Goal: Information Seeking & Learning: Learn about a topic

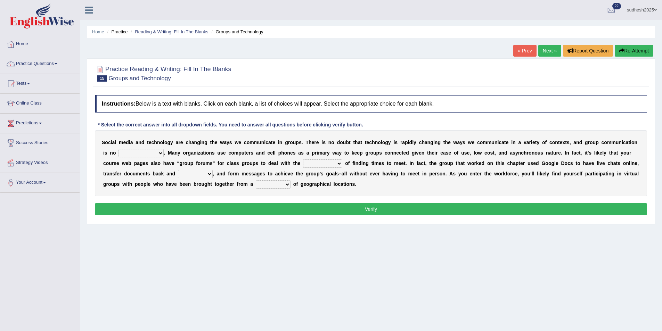
click at [142, 154] on select "exception exemplification extradition excursion" at bounding box center [141, 153] width 45 height 8
select select "exemplification"
click at [119, 149] on select "exception exemplification extradition excursion" at bounding box center [141, 153] width 45 height 8
click at [303, 162] on select "localities liabilities complexities causalities" at bounding box center [322, 164] width 39 height 8
select select "complexities"
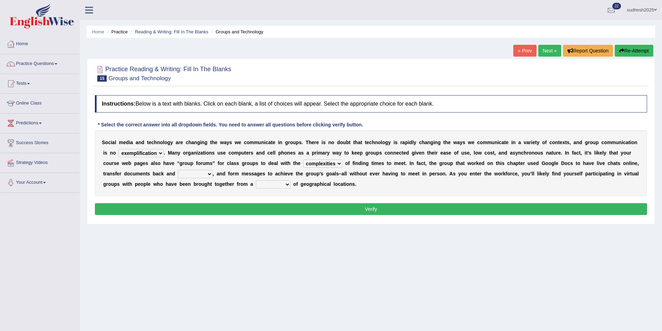
click at [303, 160] on select "localities liabilities complexities causalities" at bounding box center [322, 164] width 39 height 8
click at [178, 173] on select "fill forth toward beyond" at bounding box center [195, 174] width 35 height 8
select select "toward"
click at [178, 170] on select "fill forth toward beyond" at bounding box center [195, 174] width 35 height 8
click at [256, 186] on select "form variety kind variation" at bounding box center [273, 184] width 35 height 8
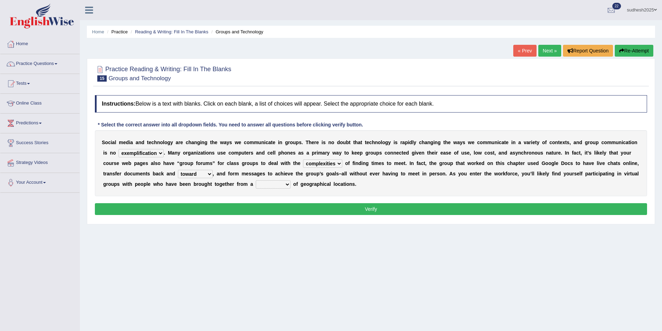
select select "variation"
click at [256, 180] on select "form variety kind variation" at bounding box center [273, 184] width 35 height 8
click at [177, 210] on button "Verify" at bounding box center [371, 209] width 552 height 12
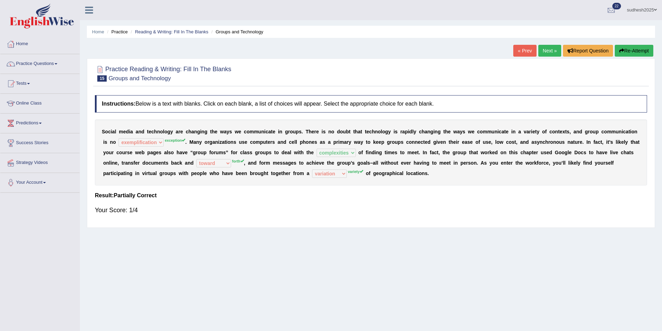
click at [542, 49] on link "Next »" at bounding box center [550, 51] width 23 height 12
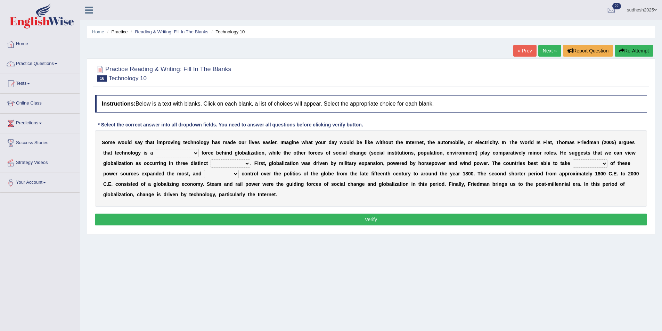
drag, startPoint x: 0, startPoint y: 0, endPoint x: 154, endPoint y: 152, distance: 216.6
click at [156, 152] on select "driving demeaning distinguishing demanding" at bounding box center [177, 153] width 43 height 8
select select "demanding"
click at [156, 149] on select "driving demeaning distinguishing demanding" at bounding box center [177, 153] width 43 height 8
click at [211, 163] on select "periods periodicals perspectives perceptions" at bounding box center [231, 164] width 40 height 8
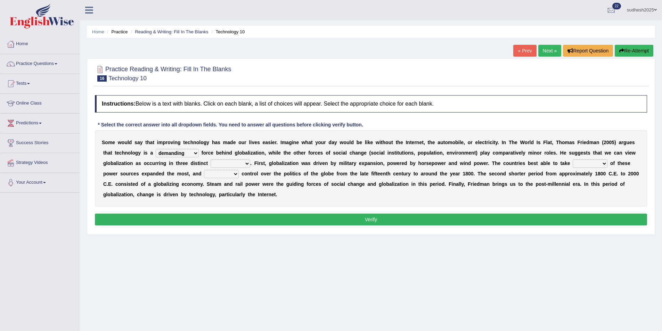
select select "perspectives"
click at [211, 160] on select "periods periodicals perspectives perceptions" at bounding box center [231, 164] width 40 height 8
click at [204, 172] on select "exist extract exert expect" at bounding box center [221, 174] width 35 height 8
click at [573, 163] on select "action advantage account care" at bounding box center [590, 164] width 35 height 8
select select "account"
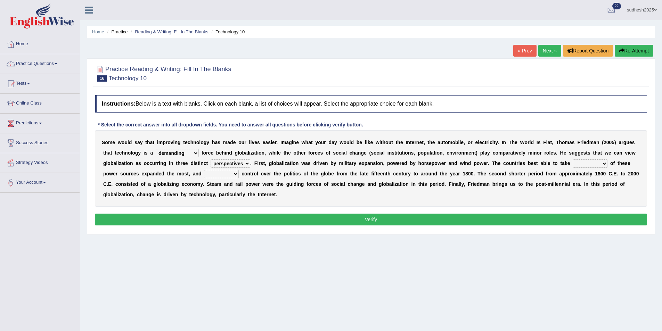
click at [573, 160] on select "action advantage account care" at bounding box center [590, 164] width 35 height 8
click at [204, 173] on select "exist extract exert expect" at bounding box center [221, 174] width 35 height 8
select select "expect"
click at [204, 170] on select "exist extract exert expect" at bounding box center [221, 174] width 35 height 8
click at [121, 217] on div "Instructions: Below is a text with blanks. Click on each blank, a list of choic…" at bounding box center [371, 161] width 556 height 139
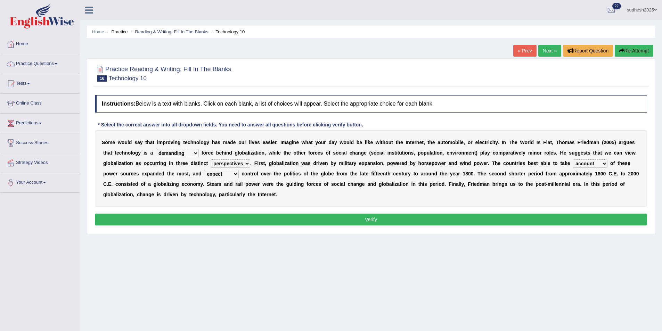
click at [204, 171] on select "exist extract exert expect" at bounding box center [221, 174] width 35 height 8
click at [204, 173] on select "exist extract exert expect" at bounding box center [221, 174] width 35 height 8
click at [188, 214] on button "Verify" at bounding box center [371, 220] width 552 height 12
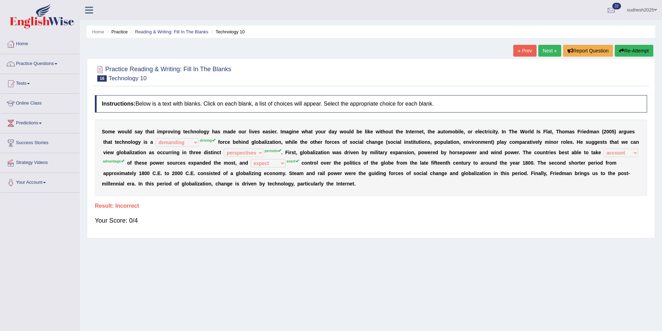
click at [636, 50] on button "Re-Attempt" at bounding box center [634, 51] width 39 height 12
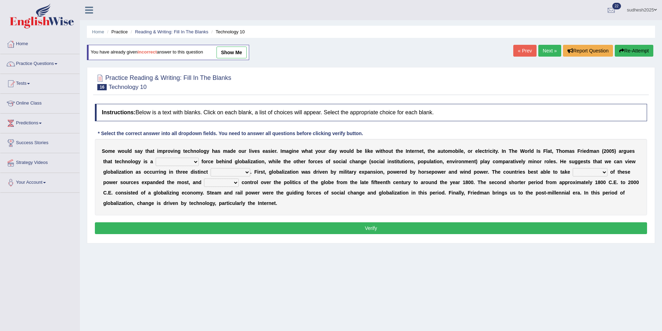
click at [156, 163] on select "driving demeaning distinguishing demanding" at bounding box center [177, 162] width 43 height 8
select select "driving"
click at [156, 158] on select "driving demeaning distinguishing demanding" at bounding box center [177, 162] width 43 height 8
click at [211, 172] on select "periods periodicals perspectives perceptions" at bounding box center [231, 172] width 40 height 8
select select "periods"
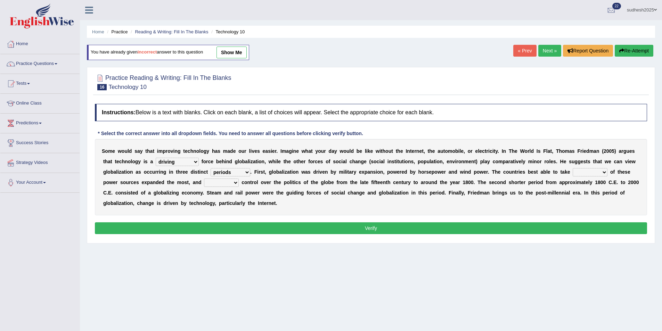
click at [211, 168] on select "periods periodicals perspectives perceptions" at bounding box center [231, 172] width 40 height 8
click at [573, 172] on select "action advantage account care" at bounding box center [590, 172] width 35 height 8
select select "advantage"
click at [573, 168] on select "action advantage account care" at bounding box center [590, 172] width 35 height 8
click at [204, 183] on select "exist extract exert expect" at bounding box center [221, 183] width 35 height 8
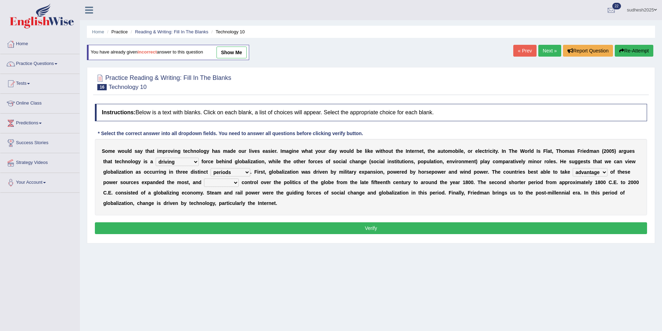
select select "exert"
click at [204, 179] on select "exist extract exert expect" at bounding box center [221, 183] width 35 height 8
click at [143, 222] on button "Verify" at bounding box center [371, 228] width 552 height 12
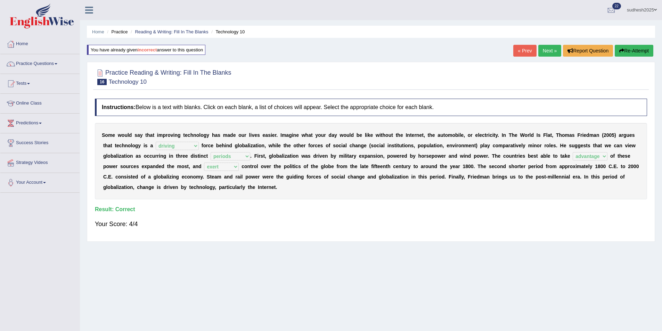
click at [547, 49] on link "Next »" at bounding box center [550, 51] width 23 height 12
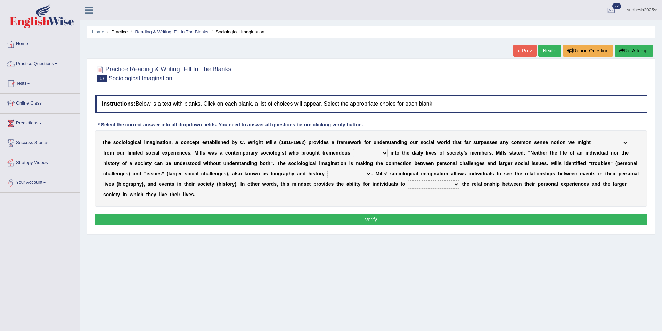
click at [594, 142] on select "depart derive describe deprive" at bounding box center [611, 143] width 35 height 8
select select "describe"
click at [594, 139] on select "depart derive describe deprive" at bounding box center [611, 143] width 35 height 8
click at [353, 154] on select "sight insight comment interaction" at bounding box center [370, 153] width 35 height 8
select select "interaction"
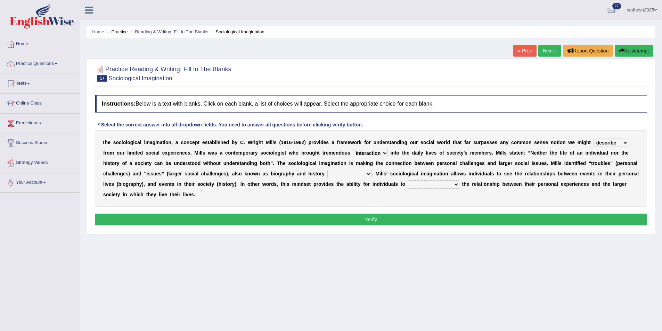
click at [353, 149] on select "sight insight comment interaction" at bounding box center [370, 153] width 35 height 8
click at [327, 175] on select "accordingly collectively respectively spontaneously" at bounding box center [349, 174] width 44 height 8
select select "respectively"
click at [327, 170] on select "accordingly collectively respectively spontaneously" at bounding box center [349, 174] width 44 height 8
click at [408, 184] on select "commercialize capitalize realize compartmentalize" at bounding box center [433, 184] width 51 height 8
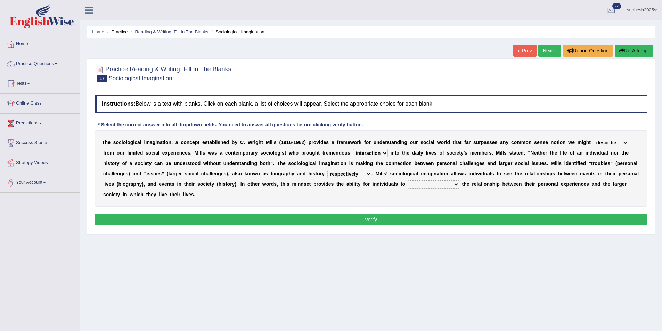
select select "realize"
click at [408, 180] on select "commercialize capitalize realize compartmentalize" at bounding box center [433, 184] width 51 height 8
click at [306, 214] on button "Verify" at bounding box center [371, 220] width 552 height 12
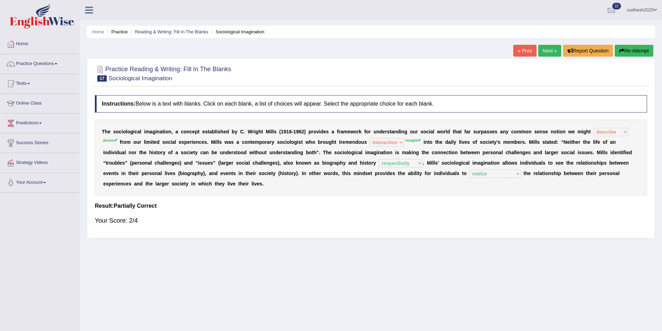
click at [552, 49] on link "Next »" at bounding box center [550, 51] width 23 height 12
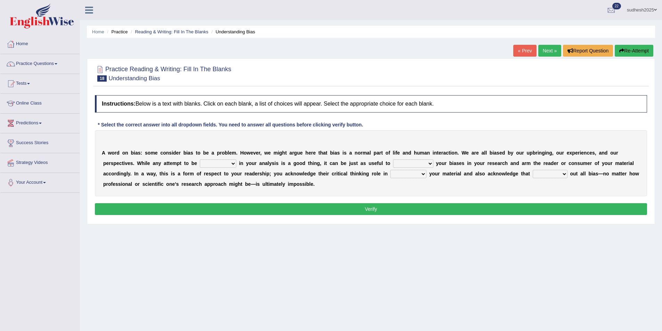
click at [200, 162] on select "objective optimistic subjective pessimistic" at bounding box center [218, 164] width 37 height 8
select select "objective"
click at [200, 160] on select "objective optimistic subjective pessimistic" at bounding box center [218, 164] width 37 height 8
click at [393, 162] on select "assume achieve acquire acknowledge" at bounding box center [413, 164] width 40 height 8
select select "achieve"
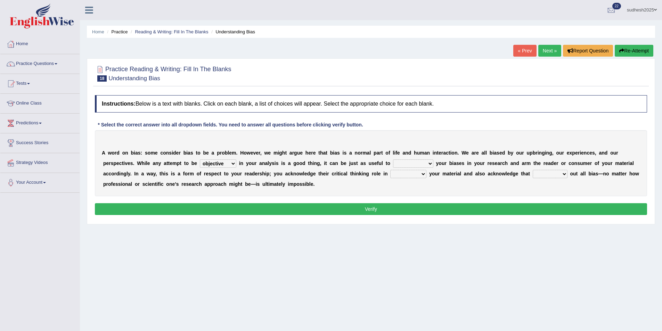
click at [393, 160] on select "assume achieve acquire acknowledge" at bounding box center [413, 164] width 40 height 8
click at [390, 173] on select "contacting consuming conducting confirming" at bounding box center [408, 174] width 36 height 8
select select "consuming"
click at [390, 170] on select "contacting consuming conducting confirming" at bounding box center [408, 174] width 36 height 8
click at [533, 170] on select "phasing building ruling pushing" at bounding box center [550, 174] width 35 height 8
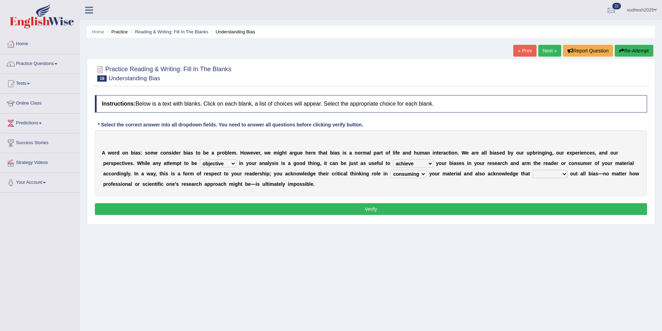
select select "pushing"
click at [533, 170] on select "phasing building ruling pushing" at bounding box center [550, 174] width 35 height 8
click at [495, 206] on button "Verify" at bounding box center [371, 209] width 552 height 12
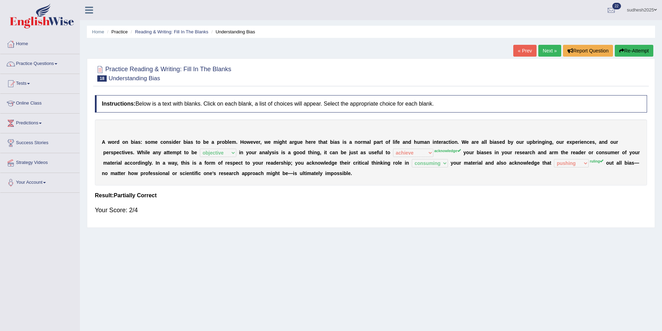
click at [550, 50] on link "Next »" at bounding box center [550, 51] width 23 height 12
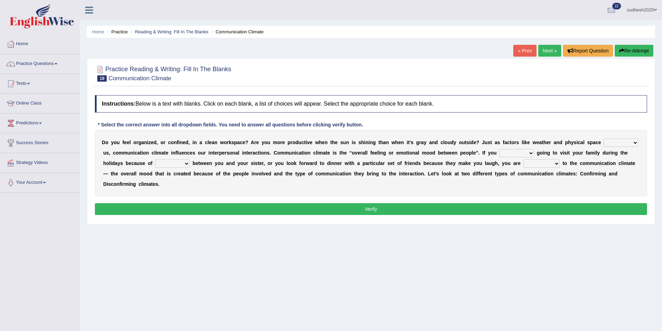
click at [604, 140] on select "improve impact impose imply" at bounding box center [621, 143] width 35 height 8
select select "impose"
click at [604, 139] on select "improve impact impose imply" at bounding box center [621, 143] width 35 height 8
click at [500, 151] on select "dread force scare afraid" at bounding box center [517, 153] width 35 height 8
click at [500, 149] on select "dread force scare afraid" at bounding box center [517, 153] width 35 height 8
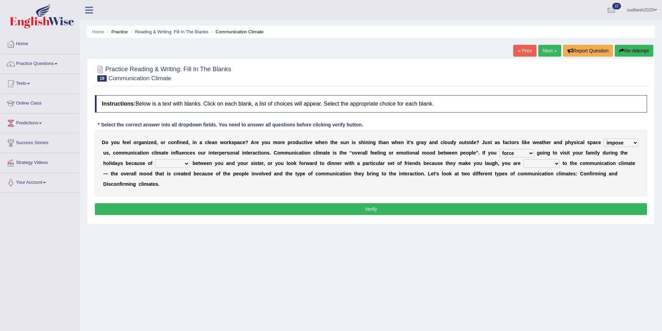
click at [500, 154] on select "dread force scare afraid" at bounding box center [517, 153] width 35 height 8
select select "dread"
click at [500, 149] on select "dread force scare afraid" at bounding box center [517, 153] width 35 height 8
click at [155, 164] on select "tender tension tendency tenacity" at bounding box center [172, 164] width 35 height 8
select select "tension"
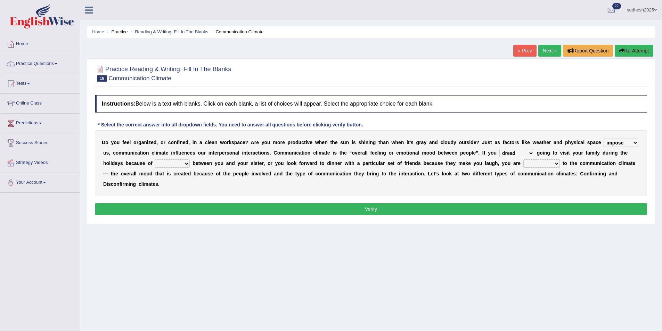
click at [155, 160] on select "tender tension tendency tenacity" at bounding box center [172, 164] width 35 height 8
click at [524, 163] on select "relying relating responding recycling" at bounding box center [542, 164] width 37 height 8
select select "responding"
click at [524, 160] on select "relying relating responding recycling" at bounding box center [542, 164] width 37 height 8
click at [430, 203] on button "Verify" at bounding box center [371, 209] width 552 height 12
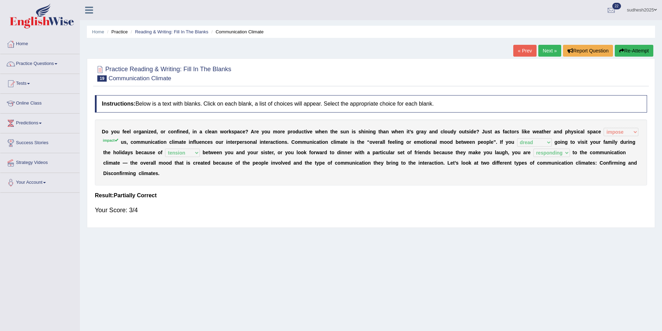
click at [553, 49] on link "Next »" at bounding box center [550, 51] width 23 height 12
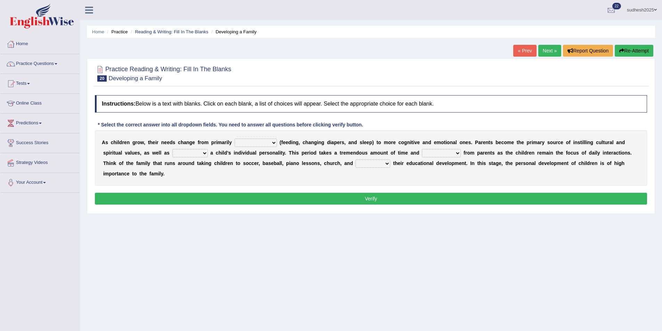
click at [261, 143] on select "psychological educational physical social" at bounding box center [256, 143] width 42 height 8
select select "social"
click at [235, 139] on select "psychological educational physical social" at bounding box center [256, 143] width 42 height 8
click at [261, 142] on select "psychological educational physical social" at bounding box center [256, 143] width 42 height 8
click at [284, 207] on div "Home Practice Reading & Writing: Fill In The Blanks Developing a Family « Prev …" at bounding box center [371, 174] width 582 height 348
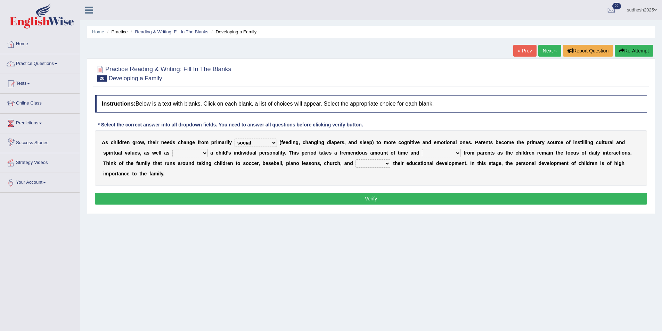
click at [172, 152] on select "caring calculating feeding fostering" at bounding box center [189, 153] width 35 height 8
select select "fostering"
click at [172, 149] on select "caring calculating feeding fostering" at bounding box center [189, 153] width 35 height 8
click at [422, 153] on select "commitment components compliance comments" at bounding box center [441, 153] width 39 height 8
select select "commitment"
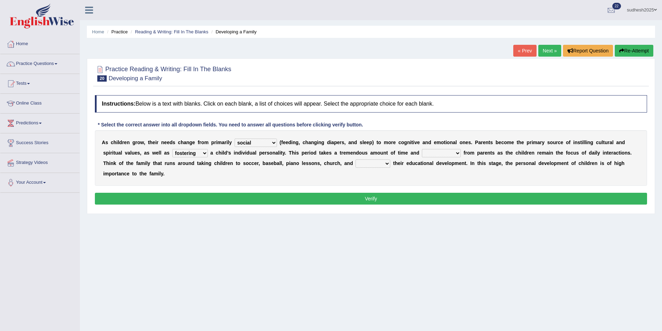
click at [422, 149] on select "commitment components compliance comments" at bounding box center [441, 153] width 39 height 8
click at [356, 162] on select "granting guiding generating gaining" at bounding box center [373, 164] width 35 height 8
select select "guiding"
click at [356, 160] on select "granting guiding generating gaining" at bounding box center [373, 164] width 35 height 8
click at [356, 164] on select "granting guiding generating gaining" at bounding box center [373, 164] width 35 height 8
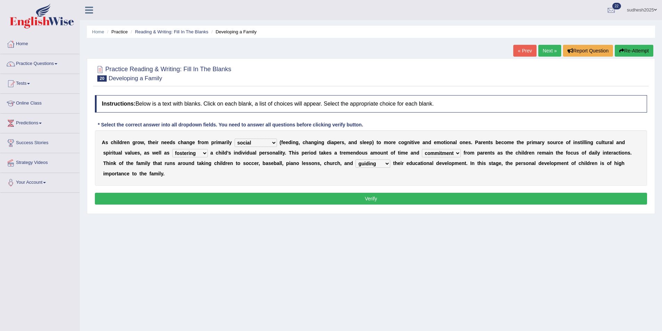
click at [335, 193] on button "Verify" at bounding box center [371, 199] width 552 height 12
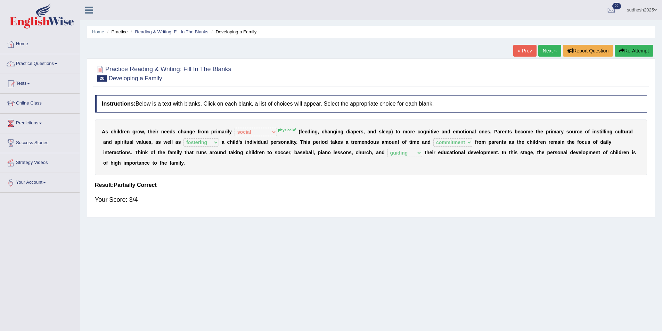
click at [555, 50] on link "Next »" at bounding box center [550, 51] width 23 height 12
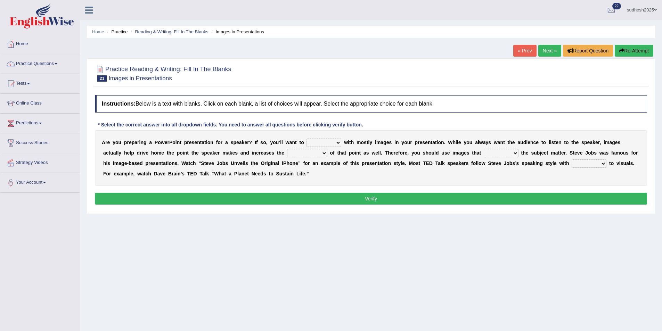
click at [325, 143] on select "stand stay stick stock" at bounding box center [324, 143] width 35 height 8
select select "stick"
click at [307, 139] on select "stand stay stick stock" at bounding box center [324, 143] width 35 height 8
click at [287, 151] on select "memorability morality mobilization mobility" at bounding box center [307, 153] width 40 height 8
select select "morality"
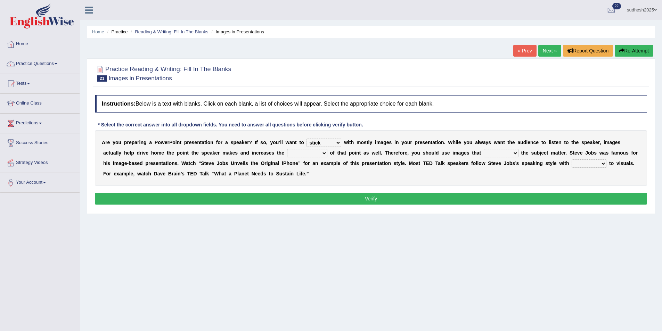
click at [287, 149] on select "memorability morality mobilization mobility" at bounding box center [307, 153] width 40 height 8
click at [484, 152] on select "suggest supply submit support" at bounding box center [501, 153] width 35 height 8
select select "support"
click at [484, 149] on select "suggest supply submit support" at bounding box center [501, 153] width 35 height 8
click at [572, 167] on select "regard result retrospect request" at bounding box center [589, 164] width 35 height 8
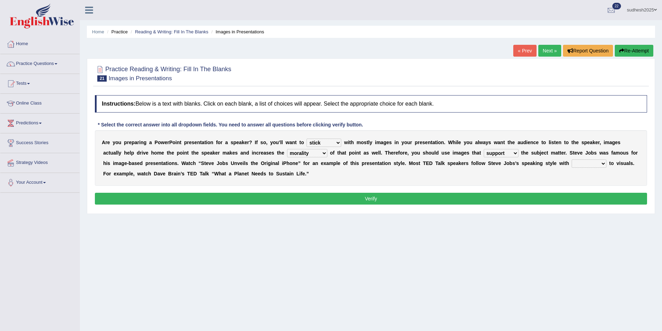
select select "regard"
click at [572, 160] on select "regard result retrospect request" at bounding box center [589, 164] width 35 height 8
click at [502, 199] on button "Verify" at bounding box center [371, 199] width 552 height 12
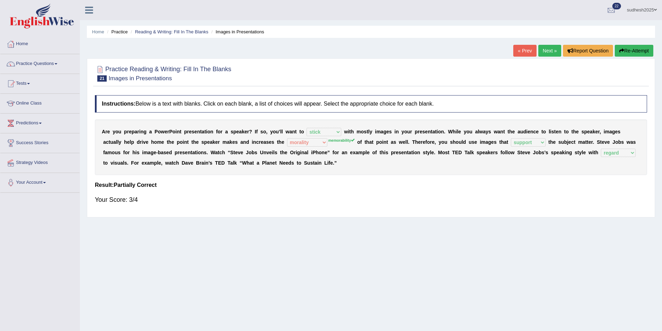
click at [550, 47] on link "Next »" at bounding box center [550, 51] width 23 height 12
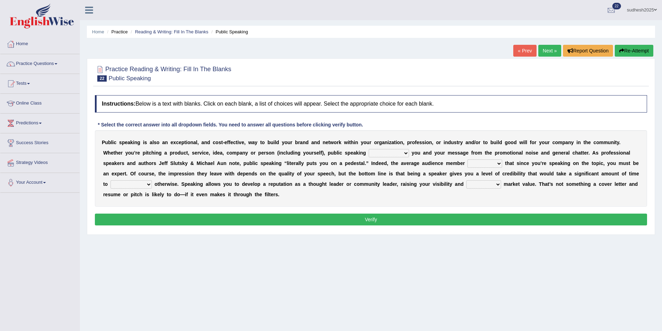
click at [369, 152] on select "differentiates disguises distributes dispute" at bounding box center [389, 153] width 40 height 8
select select "dispute"
click at [369, 149] on select "differentiates disguises distributes dispute" at bounding box center [389, 153] width 40 height 8
click at [468, 161] on select "assists assumes accesses assesses" at bounding box center [485, 164] width 35 height 8
select select "assumes"
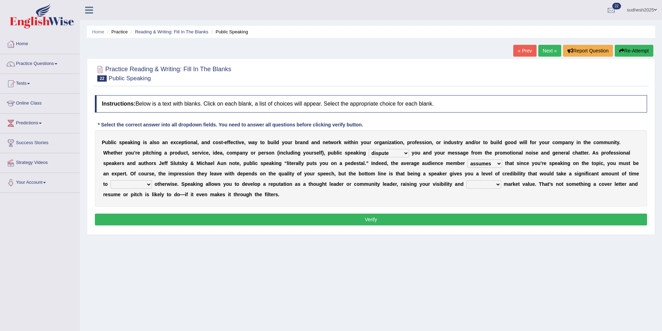
click at [468, 160] on select "assists assumes accesses assesses" at bounding box center [485, 164] width 35 height 8
click at [152, 180] on select "cultivate procrastinate communicate culminate" at bounding box center [131, 184] width 41 height 8
select select "communicate"
click at [152, 180] on select "cultivate procrastinate communicate culminate" at bounding box center [131, 184] width 41 height 8
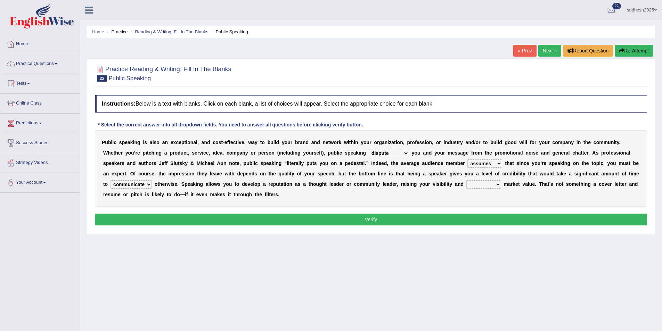
click at [467, 183] on select "perceived diagnosed recessed divided" at bounding box center [484, 184] width 35 height 8
select select "recessed"
click at [467, 180] on select "perceived diagnosed recessed divided" at bounding box center [484, 184] width 35 height 8
click at [344, 220] on button "Verify" at bounding box center [371, 220] width 552 height 12
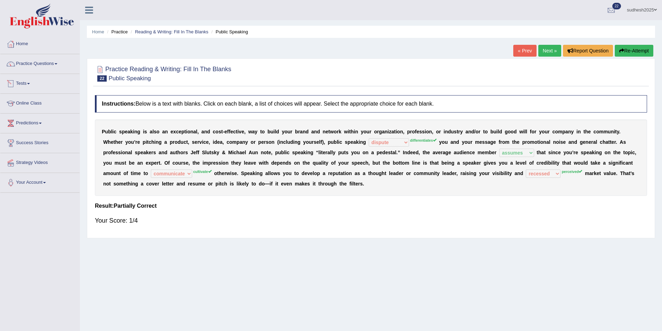
click at [42, 61] on link "Practice Questions" at bounding box center [39, 62] width 79 height 17
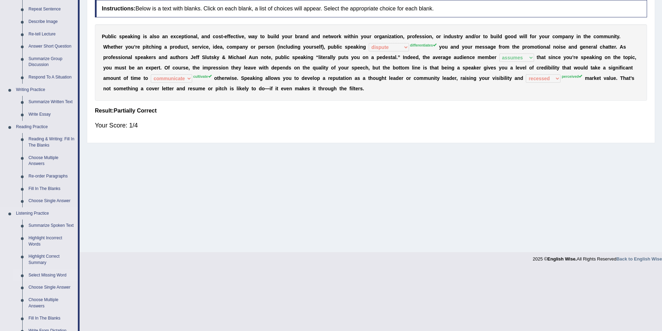
scroll to position [104, 0]
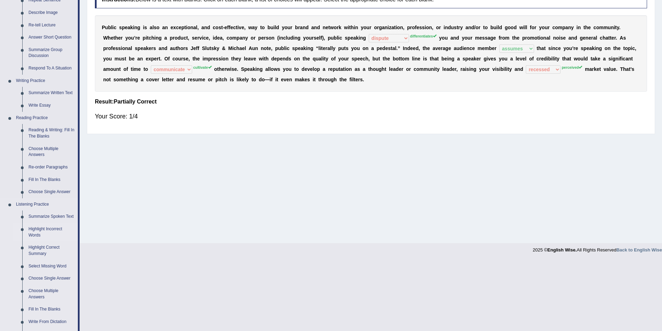
click at [55, 230] on link "Highlight Incorrect Words" at bounding box center [51, 232] width 52 height 18
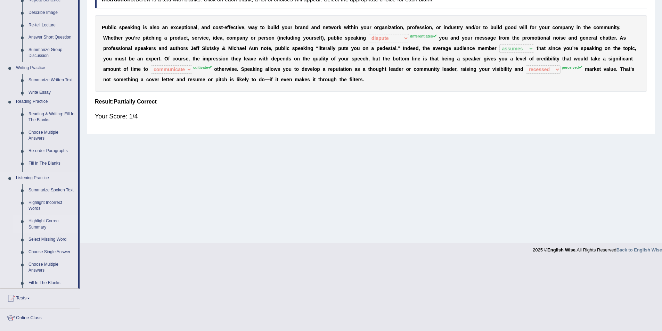
scroll to position [34, 0]
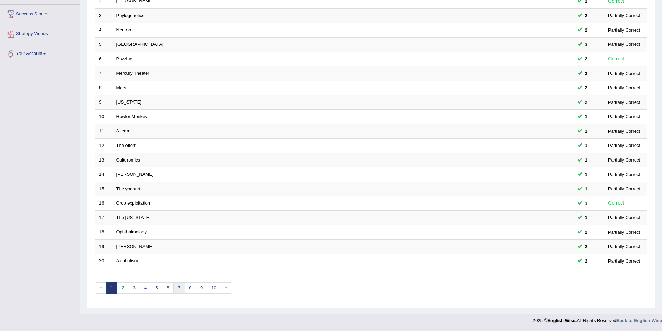
click at [182, 290] on link "7" at bounding box center [178, 288] width 11 height 11
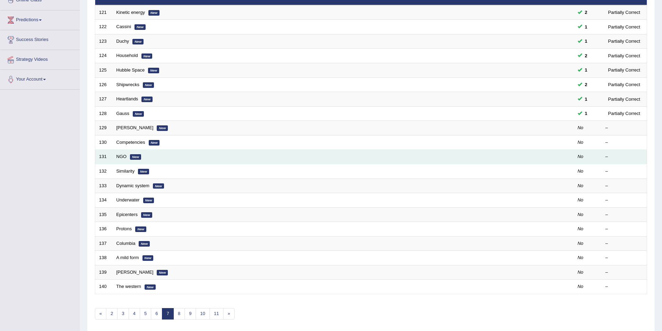
scroll to position [104, 0]
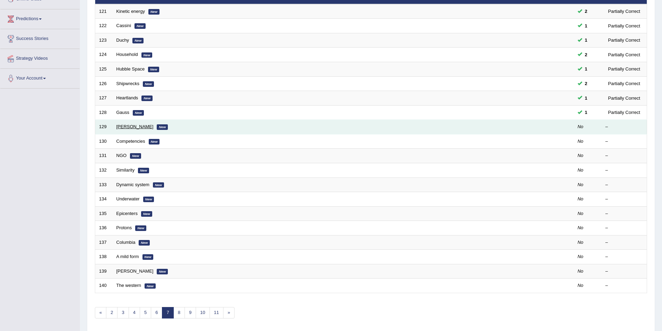
click at [128, 127] on link "Joanne" at bounding box center [134, 126] width 37 height 5
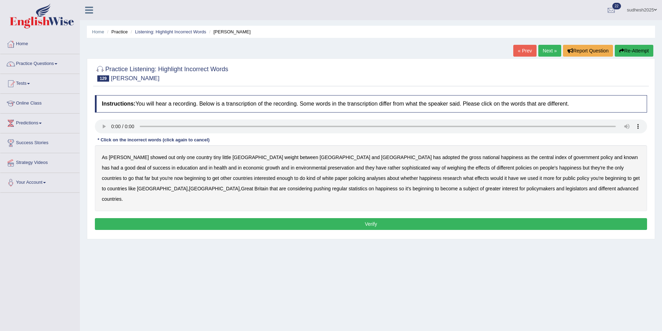
click at [150, 156] on b "showed" at bounding box center [158, 158] width 17 height 6
click at [624, 157] on b "known" at bounding box center [631, 158] width 14 height 6
click at [447, 168] on b "weighing" at bounding box center [456, 168] width 19 height 6
click at [240, 186] on b "Finland" at bounding box center [214, 189] width 51 height 6
click at [449, 218] on button "Verify" at bounding box center [371, 224] width 552 height 12
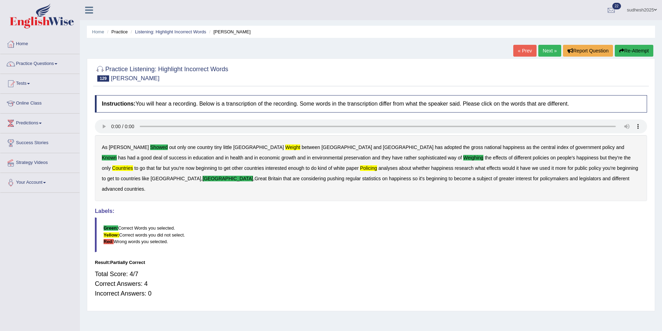
click at [553, 50] on link "Next »" at bounding box center [550, 51] width 23 height 12
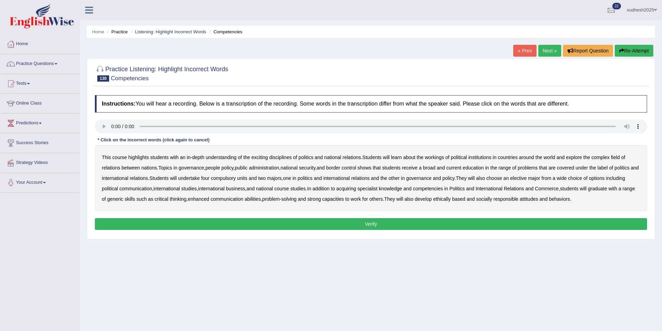
click at [146, 156] on b "highlights" at bounding box center [138, 158] width 21 height 6
click at [334, 157] on b "national" at bounding box center [332, 158] width 17 height 6
click at [218, 168] on b "people" at bounding box center [212, 168] width 15 height 6
click at [536, 169] on b "problems" at bounding box center [528, 168] width 20 height 6
click at [582, 179] on b "choice" at bounding box center [575, 179] width 14 height 6
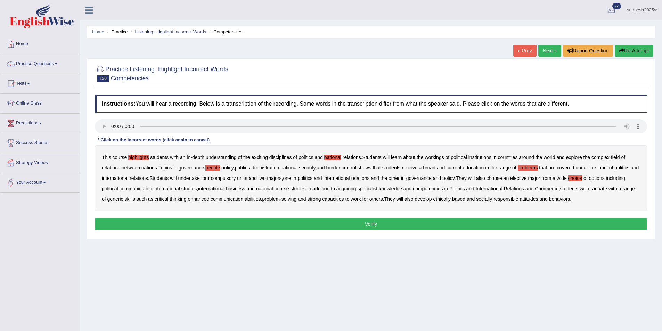
click at [565, 223] on button "Verify" at bounding box center [371, 224] width 552 height 12
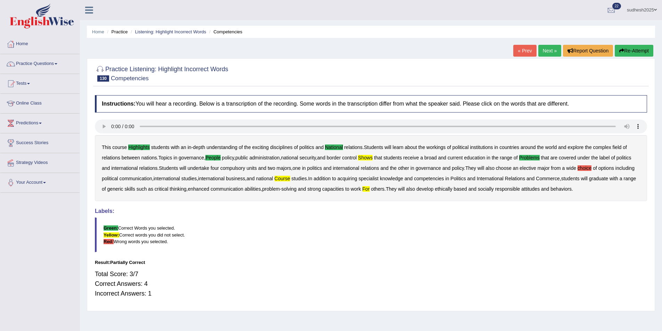
click at [551, 48] on link "Next »" at bounding box center [550, 51] width 23 height 12
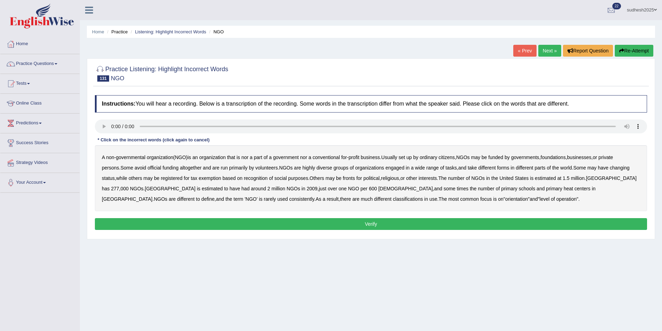
click at [148, 168] on b "official" at bounding box center [155, 168] width 14 height 6
click at [446, 165] on b "tasks" at bounding box center [451, 168] width 11 height 6
click at [444, 189] on b "some" at bounding box center [450, 189] width 12 height 6
click at [564, 191] on b "heat" at bounding box center [568, 189] width 9 height 6
click at [195, 196] on b "different" at bounding box center [185, 199] width 17 height 6
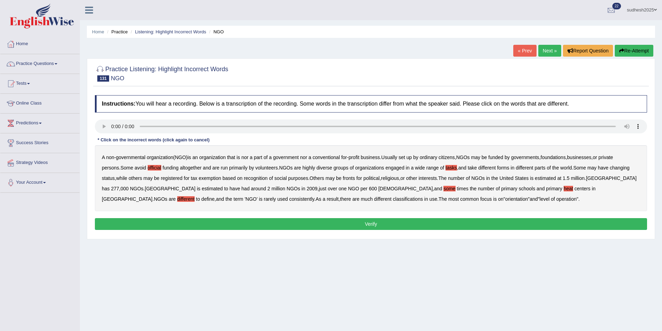
click at [385, 225] on button "Verify" at bounding box center [371, 224] width 552 height 12
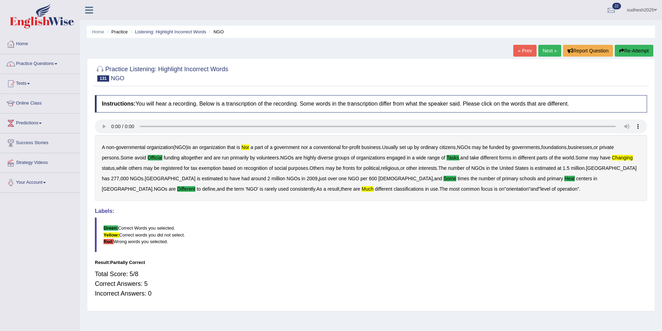
click at [551, 50] on link "Next »" at bounding box center [550, 51] width 23 height 12
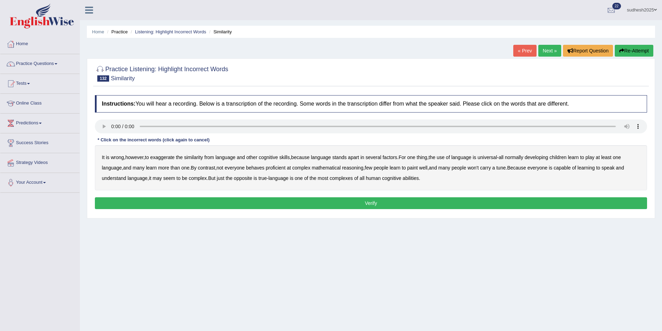
click at [192, 204] on button "Verify" at bounding box center [371, 203] width 552 height 12
click at [593, 156] on b "play" at bounding box center [590, 158] width 9 height 6
click at [258, 165] on b "behaves" at bounding box center [255, 168] width 18 height 6
click at [198, 178] on b "complex" at bounding box center [198, 179] width 18 height 6
click at [408, 198] on button "Verify" at bounding box center [371, 203] width 552 height 12
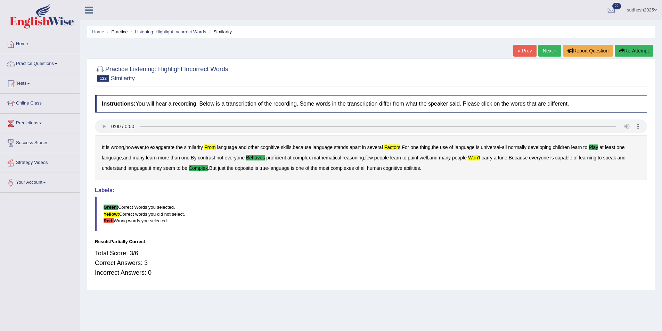
click at [546, 48] on link "Next »" at bounding box center [550, 51] width 23 height 12
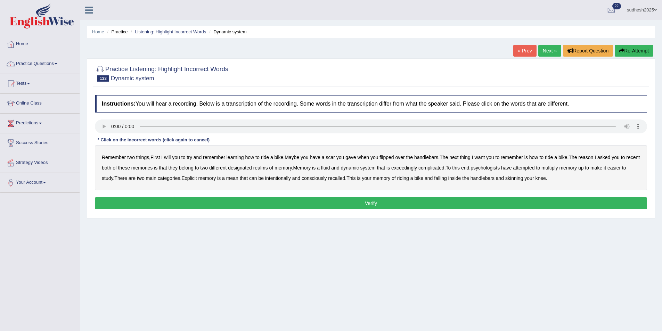
click at [169, 159] on b "will" at bounding box center [167, 158] width 7 height 6
click at [390, 157] on b "flipped" at bounding box center [387, 158] width 14 height 6
click at [557, 166] on b "multiply" at bounding box center [550, 168] width 16 height 6
click at [235, 178] on b "mean" at bounding box center [232, 179] width 12 height 6
click at [503, 199] on button "Verify" at bounding box center [371, 203] width 552 height 12
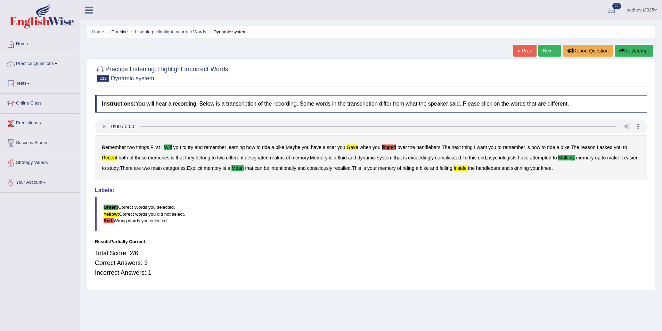
click at [547, 49] on link "Next »" at bounding box center [550, 51] width 23 height 12
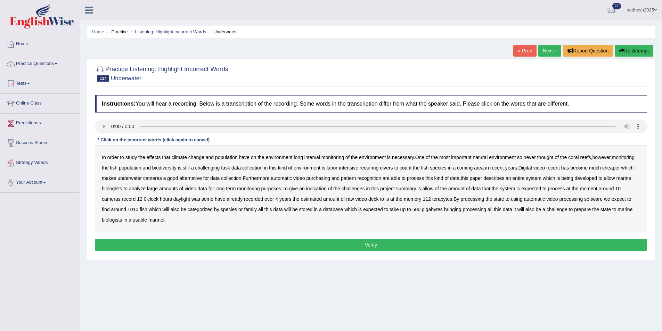
click at [315, 157] on b "interval" at bounding box center [313, 158] width 16 height 6
click at [366, 246] on button "Verify" at bounding box center [371, 245] width 552 height 12
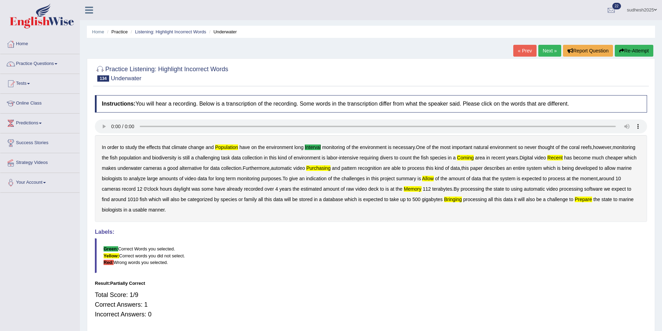
click at [634, 50] on button "Re-Attempt" at bounding box center [634, 51] width 39 height 12
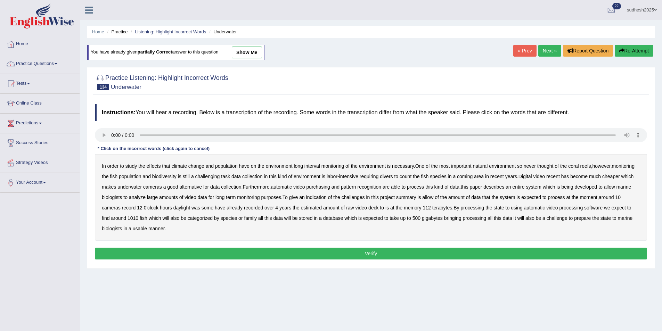
click at [231, 166] on b "population" at bounding box center [226, 166] width 23 height 6
click at [314, 167] on b "interval" at bounding box center [313, 166] width 16 height 6
click at [164, 176] on b "biodiversity" at bounding box center [164, 177] width 24 height 6
click at [325, 187] on b "purchasing" at bounding box center [318, 187] width 24 height 6
click at [414, 209] on b "memory" at bounding box center [413, 208] width 18 height 6
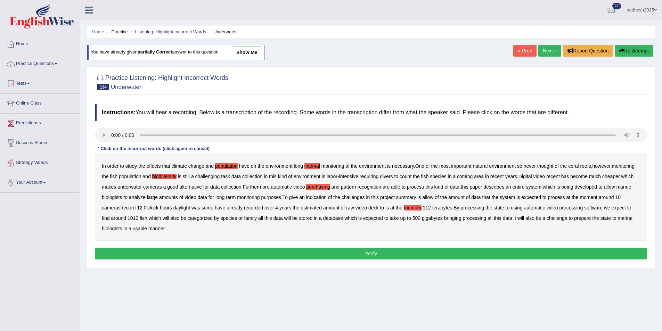
click at [456, 220] on b "bringing" at bounding box center [452, 219] width 17 height 6
click at [191, 251] on button "Verify" at bounding box center [371, 254] width 552 height 12
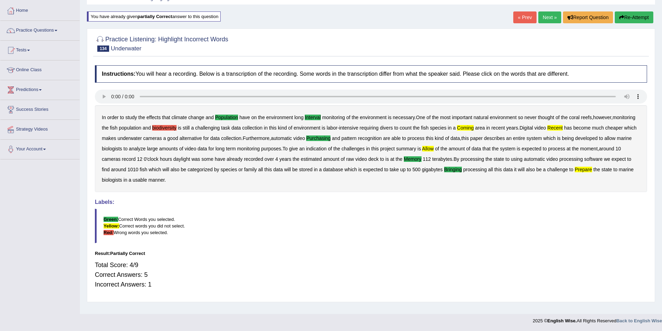
scroll to position [34, 0]
click at [556, 17] on link "Next »" at bounding box center [550, 17] width 23 height 12
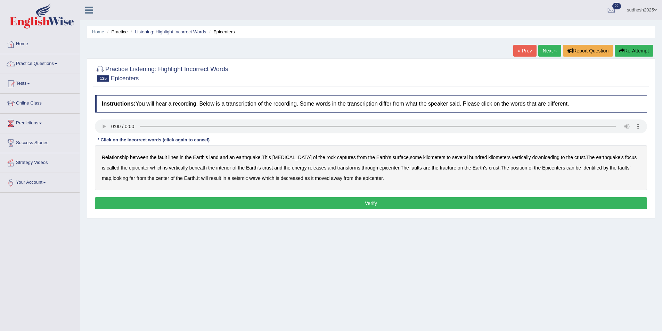
click at [214, 156] on b "land" at bounding box center [213, 158] width 9 height 6
click at [337, 157] on b "captures" at bounding box center [346, 158] width 19 height 6
click at [357, 207] on button "Verify" at bounding box center [371, 203] width 552 height 12
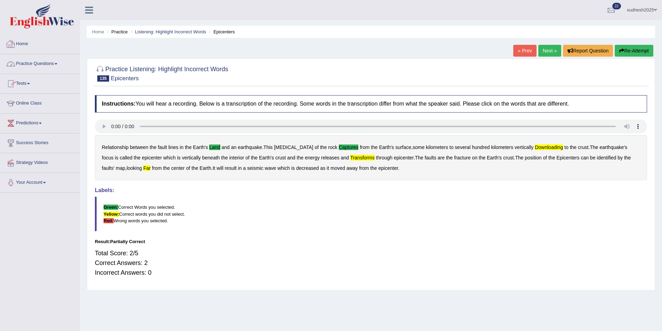
click at [33, 63] on link "Practice Questions" at bounding box center [39, 62] width 79 height 17
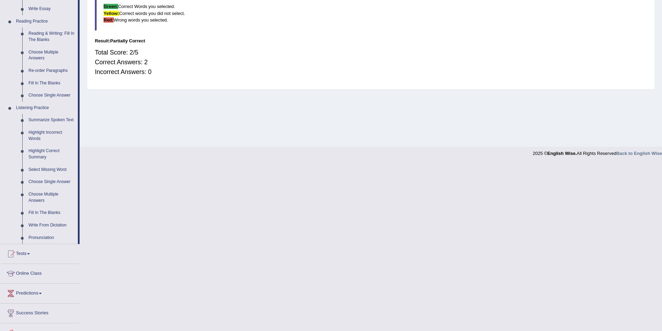
scroll to position [209, 0]
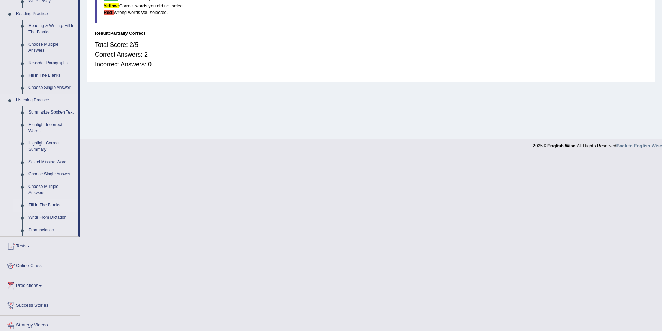
click at [35, 206] on link "Fill In The Blanks" at bounding box center [51, 205] width 52 height 13
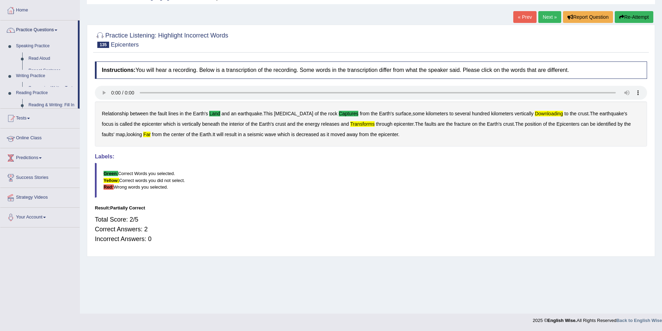
scroll to position [34, 0]
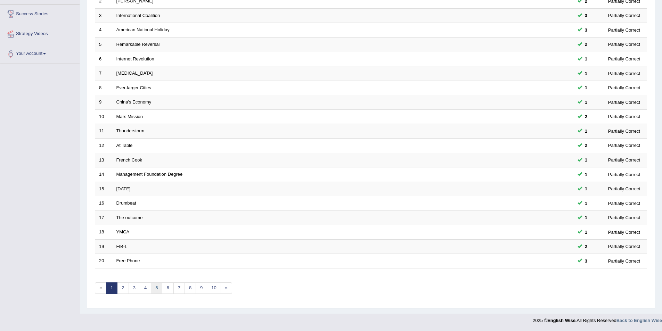
click at [160, 285] on link "5" at bounding box center [156, 288] width 11 height 11
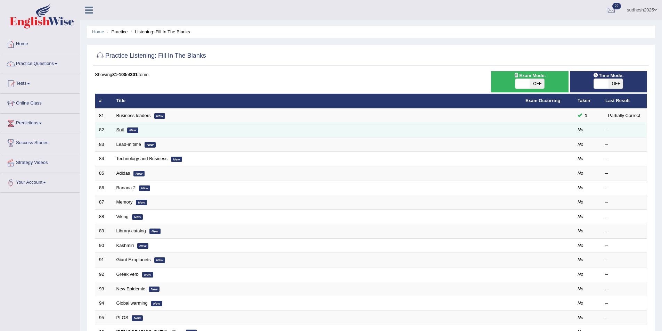
click at [121, 130] on link "Soil" at bounding box center [120, 129] width 8 height 5
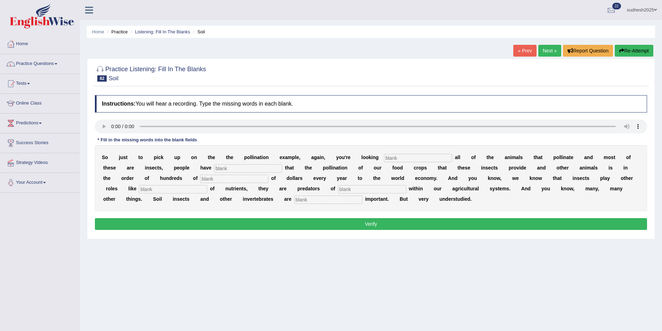
click at [384, 159] on input "text" at bounding box center [418, 158] width 68 height 8
click at [214, 170] on input "text" at bounding box center [248, 168] width 68 height 8
type input "estimated"
click at [200, 181] on input "text" at bounding box center [234, 179] width 68 height 8
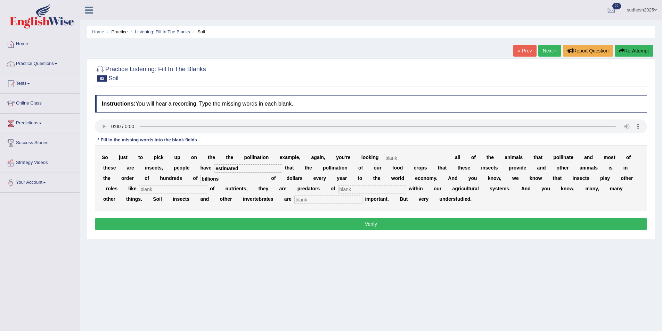
type input "billions"
click at [338, 188] on input "text" at bounding box center [372, 189] width 68 height 8
click at [294, 197] on input "text" at bounding box center [328, 200] width 68 height 8
click at [294, 198] on input "text" at bounding box center [328, 200] width 68 height 8
click at [294, 199] on input "tremondously" at bounding box center [328, 200] width 68 height 8
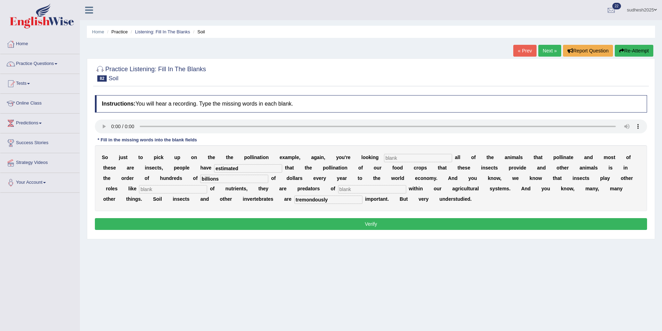
click at [294, 200] on input "tremondously" at bounding box center [328, 200] width 68 height 8
type input "tremondouslly"
click at [338, 189] on input "text" at bounding box center [372, 189] width 68 height 8
type input "sss"
click at [384, 157] on input "text" at bounding box center [418, 158] width 68 height 8
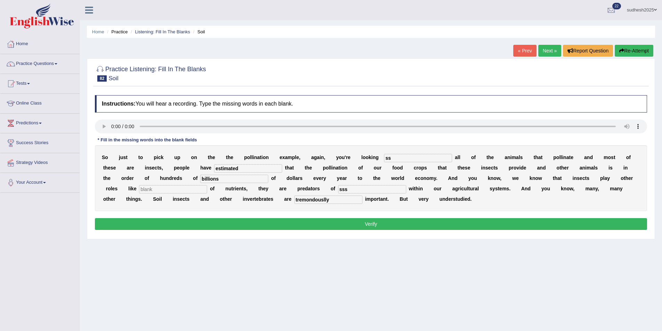
type input "ss"
click at [207, 185] on input "text" at bounding box center [173, 189] width 68 height 8
type input "sss"
click at [398, 226] on button "Verify" at bounding box center [371, 224] width 552 height 12
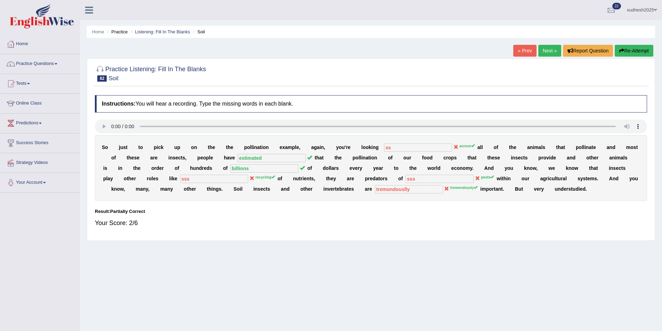
click at [544, 52] on link "Next »" at bounding box center [550, 51] width 23 height 12
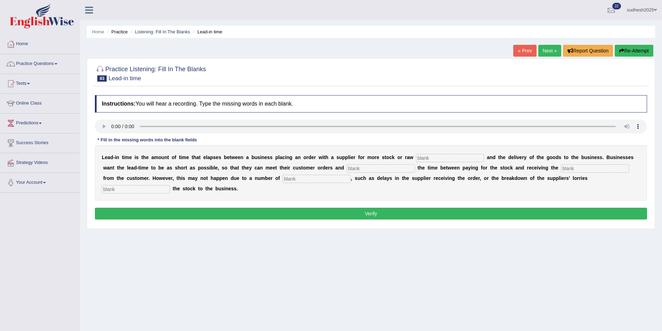
click at [416, 159] on input "text" at bounding box center [450, 158] width 68 height 8
type input "material"
click at [347, 168] on input "text" at bounding box center [381, 168] width 68 height 8
type input "minumize"
click at [561, 166] on input "text" at bounding box center [595, 168] width 68 height 8
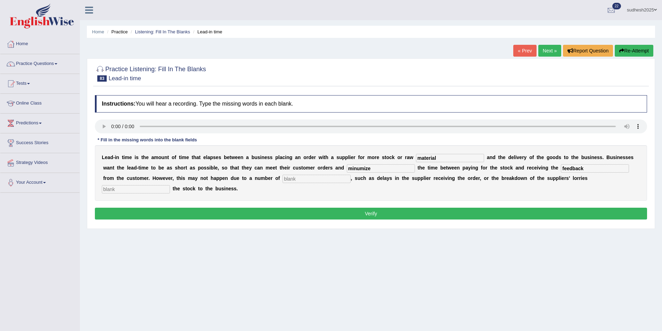
type input "feedback"
click at [283, 180] on input "text" at bounding box center [317, 179] width 68 height 8
type input "factors"
click at [170, 185] on input "text" at bounding box center [136, 189] width 68 height 8
type input "delivering"
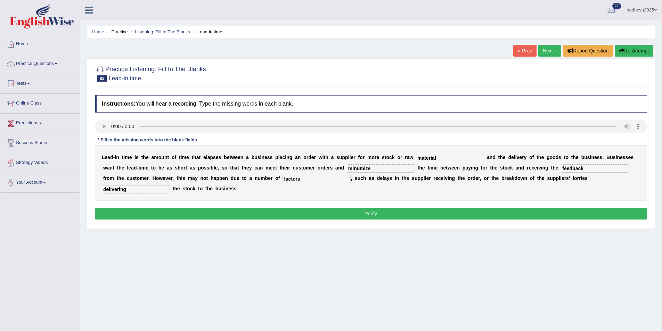
click at [347, 170] on input "minumize" at bounding box center [381, 168] width 68 height 8
type input "minimize"
click at [293, 208] on button "Verify" at bounding box center [371, 214] width 552 height 12
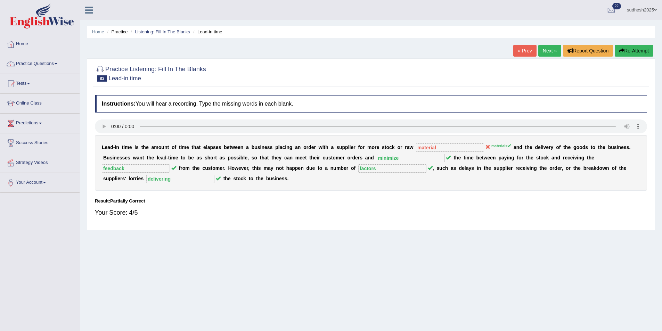
click at [556, 49] on link "Next »" at bounding box center [550, 51] width 23 height 12
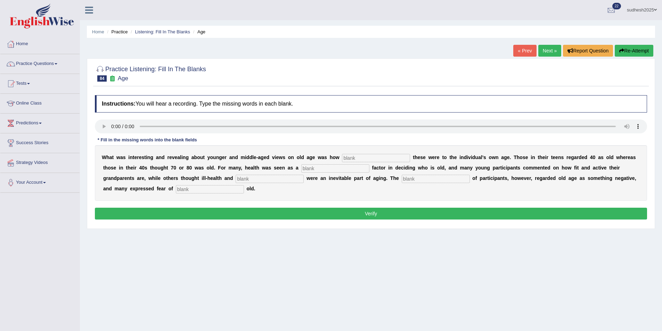
click at [342, 157] on input "text" at bounding box center [376, 158] width 68 height 8
type input "relativily"
click at [301, 168] on input "text" at bounding box center [335, 168] width 68 height 8
type input "determining"
click at [236, 178] on input "text" at bounding box center [270, 179] width 68 height 8
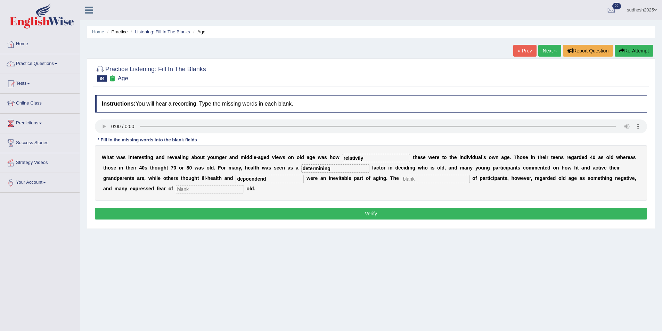
type input "depoendend"
click at [402, 178] on input "text" at bounding box center [436, 179] width 68 height 8
type input "majority"
click at [176, 187] on input "text" at bounding box center [210, 189] width 68 height 8
type input "growing"
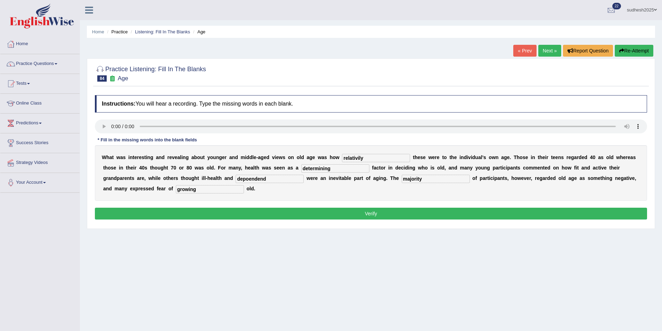
click at [236, 180] on input "depoendend" at bounding box center [270, 179] width 68 height 8
type input "dependend"
click at [334, 211] on button "Verify" at bounding box center [371, 214] width 552 height 12
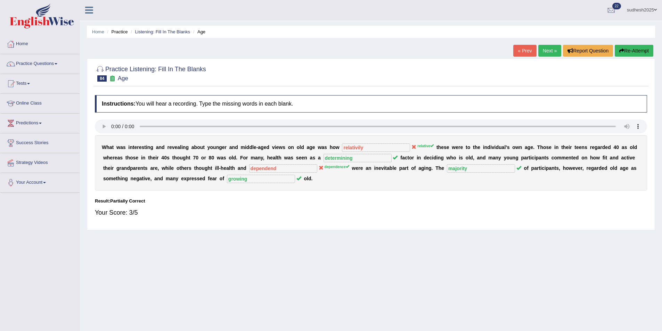
click at [545, 52] on link "Next »" at bounding box center [550, 51] width 23 height 12
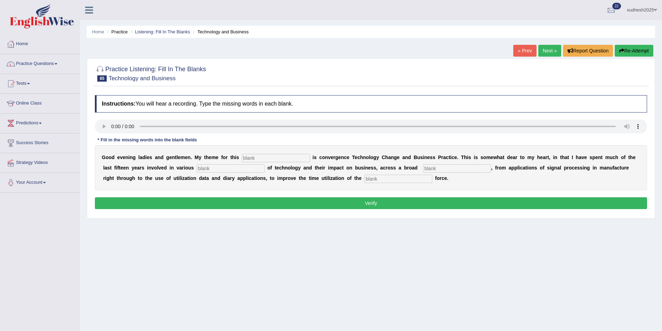
click at [259, 157] on input "text" at bounding box center [276, 158] width 68 height 8
type input "section"
click at [197, 169] on input "text" at bounding box center [231, 168] width 68 height 8
click at [364, 181] on input "text" at bounding box center [398, 179] width 68 height 8
type input "sales"
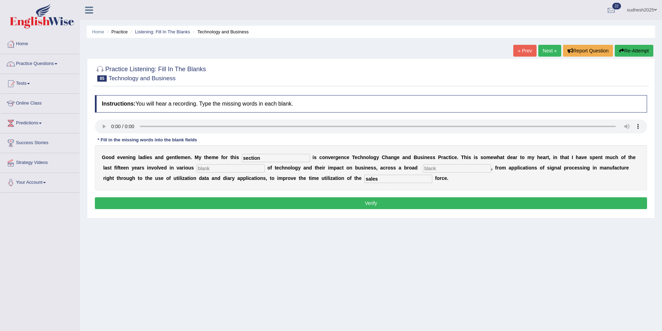
click at [197, 165] on input "text" at bounding box center [231, 168] width 68 height 8
type input "aspect"
click at [423, 168] on input "text" at bounding box center [457, 168] width 68 height 8
type input "spectrum"
click at [389, 202] on button "Verify" at bounding box center [371, 203] width 552 height 12
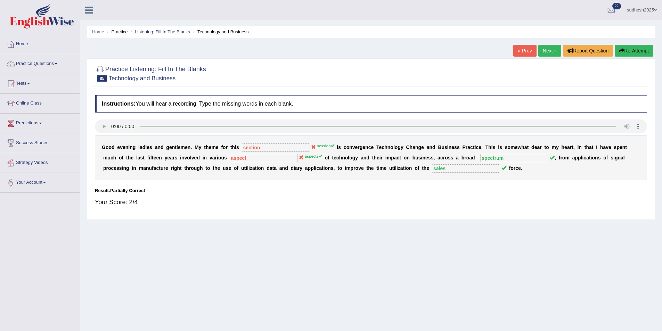
click at [550, 51] on link "Next »" at bounding box center [550, 51] width 23 height 12
